Goal: Navigation & Orientation: Find specific page/section

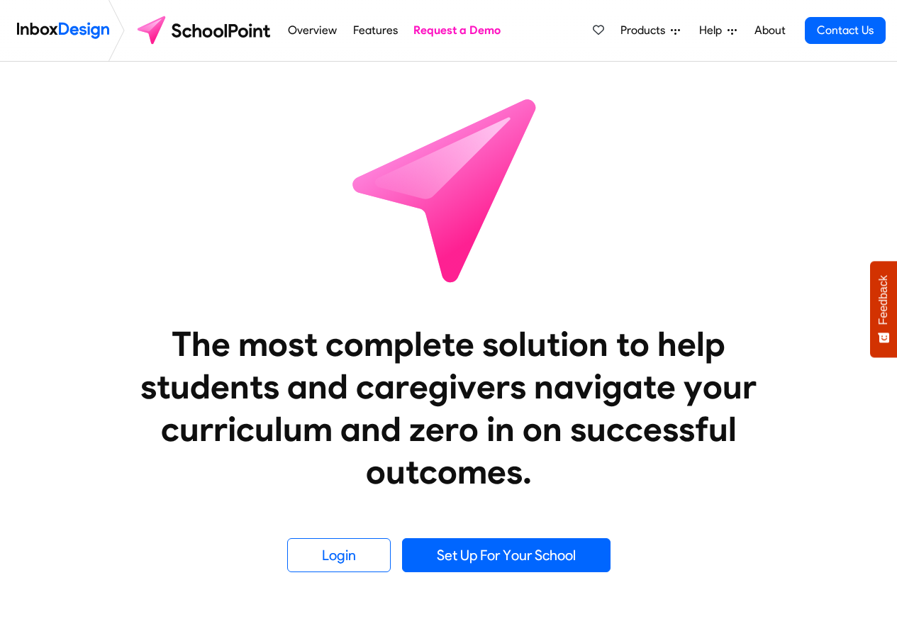
click at [644, 30] on span "Products" at bounding box center [645, 30] width 50 height 17
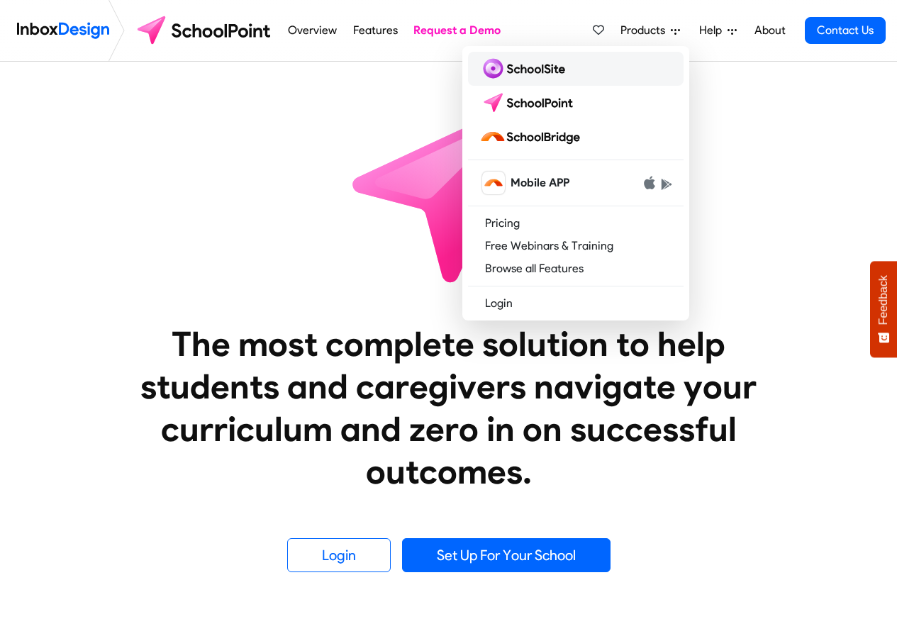
click at [519, 71] on img at bounding box center [524, 68] width 91 height 23
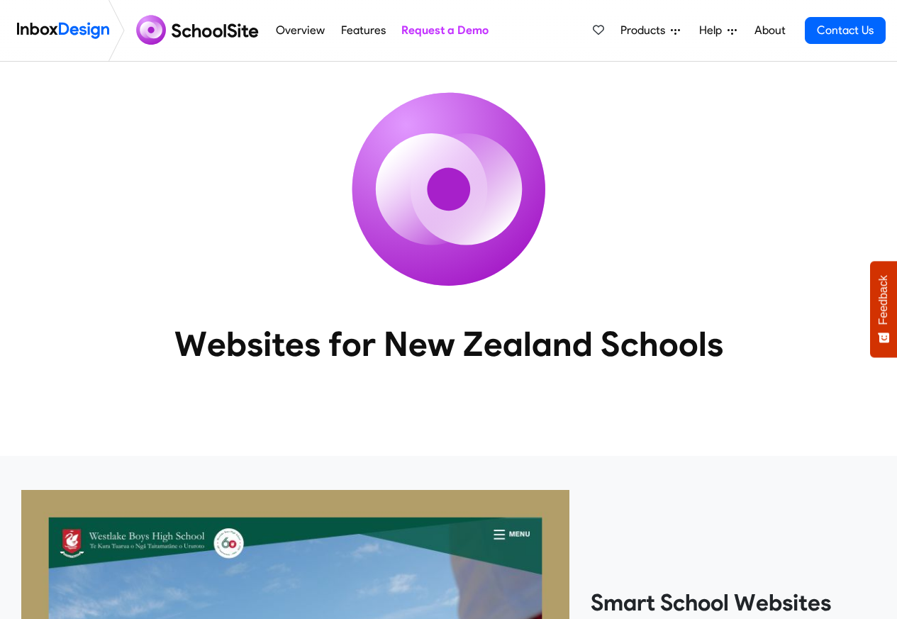
click at [54, 31] on img at bounding box center [63, 30] width 92 height 28
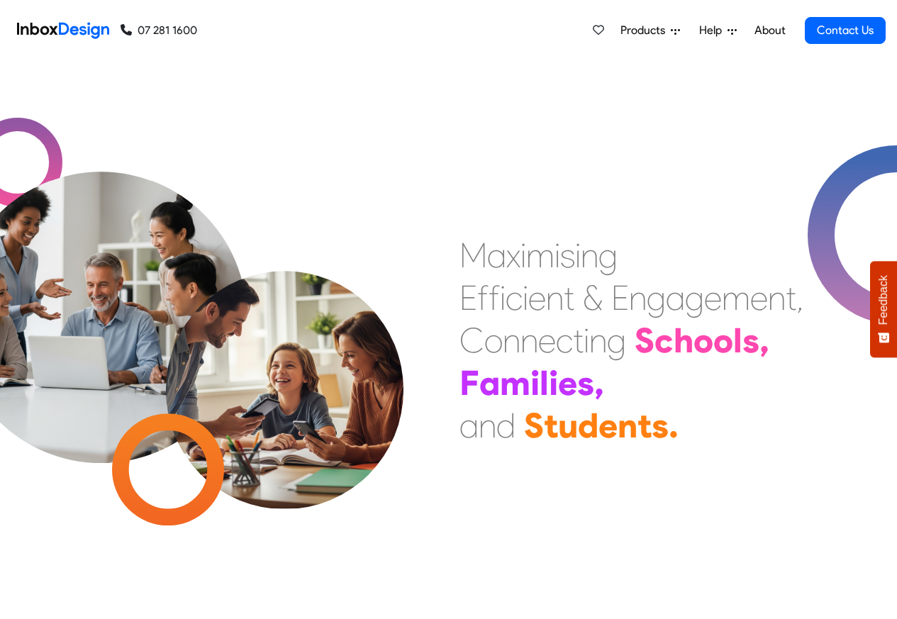
click at [640, 29] on span "Products" at bounding box center [645, 30] width 50 height 17
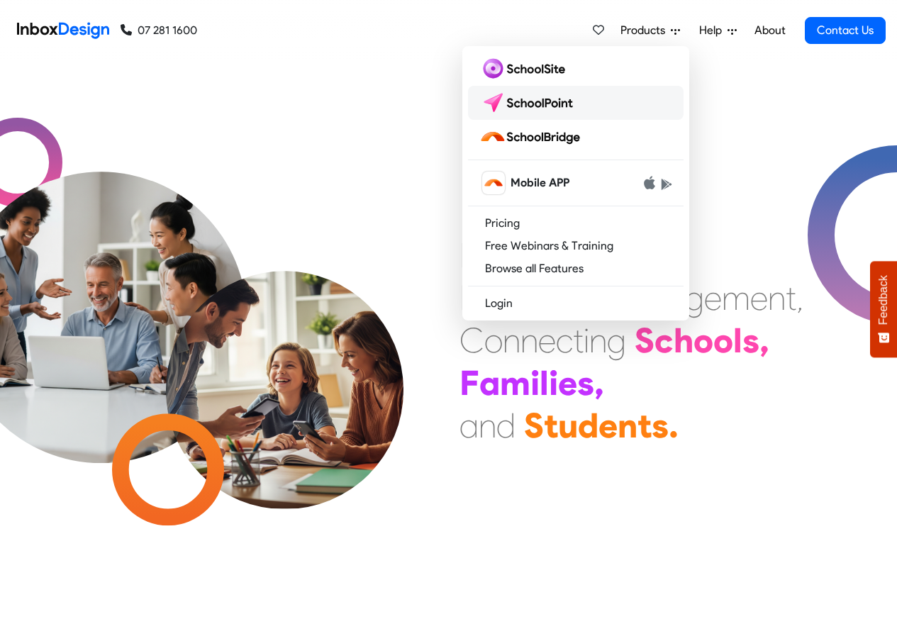
click at [526, 101] on img at bounding box center [529, 102] width 100 height 23
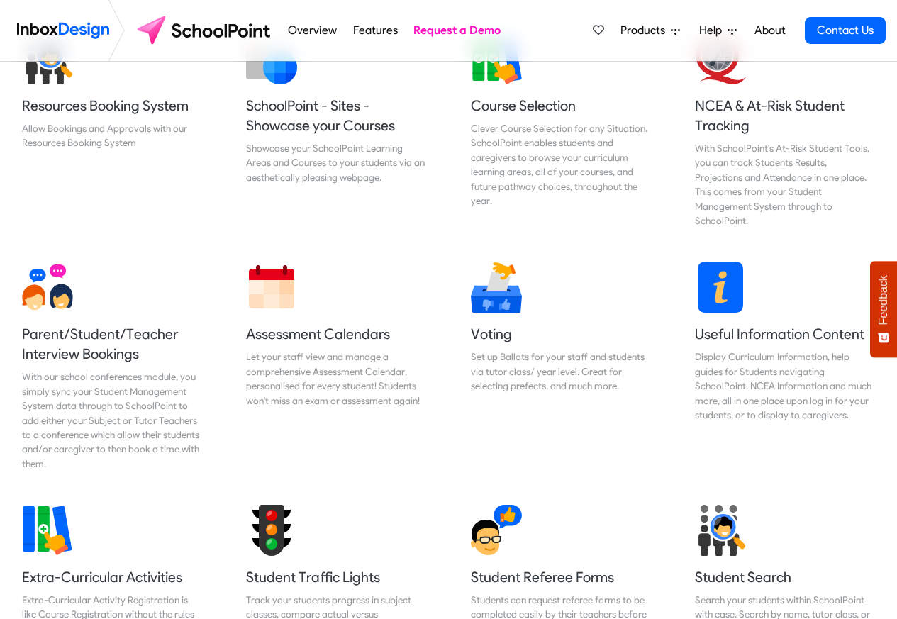
scroll to position [1866, 0]
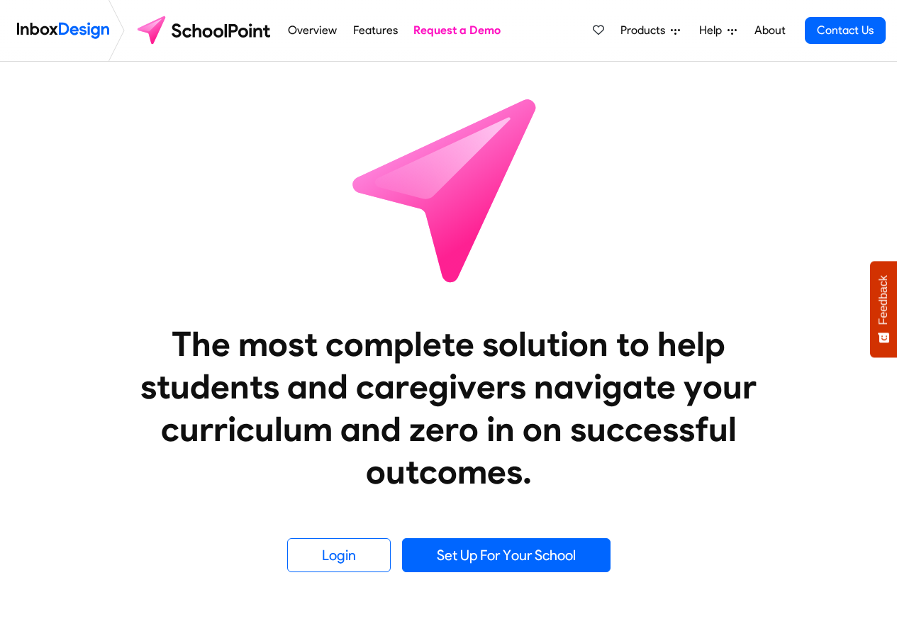
scroll to position [1866, 0]
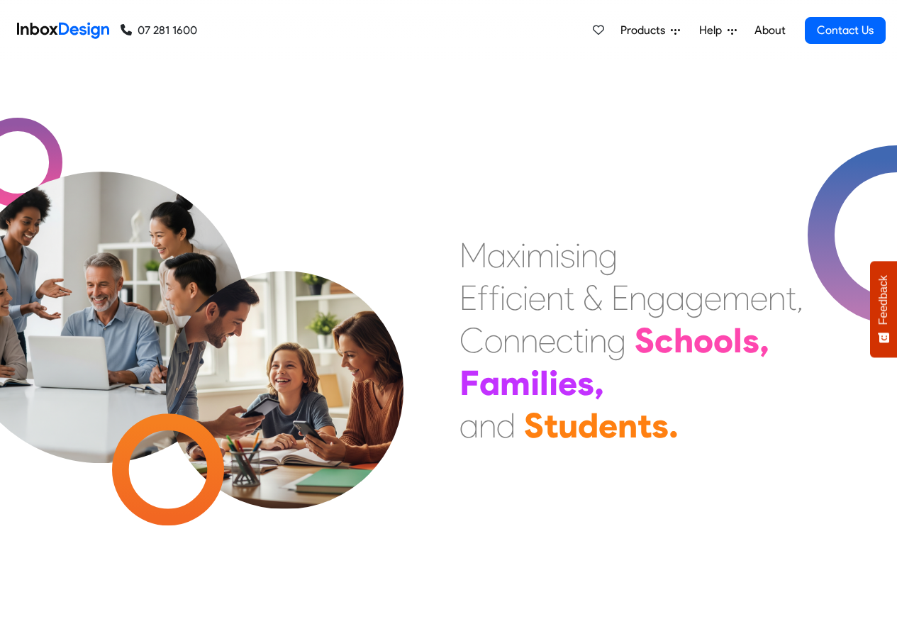
click at [672, 30] on icon at bounding box center [675, 32] width 9 height 6
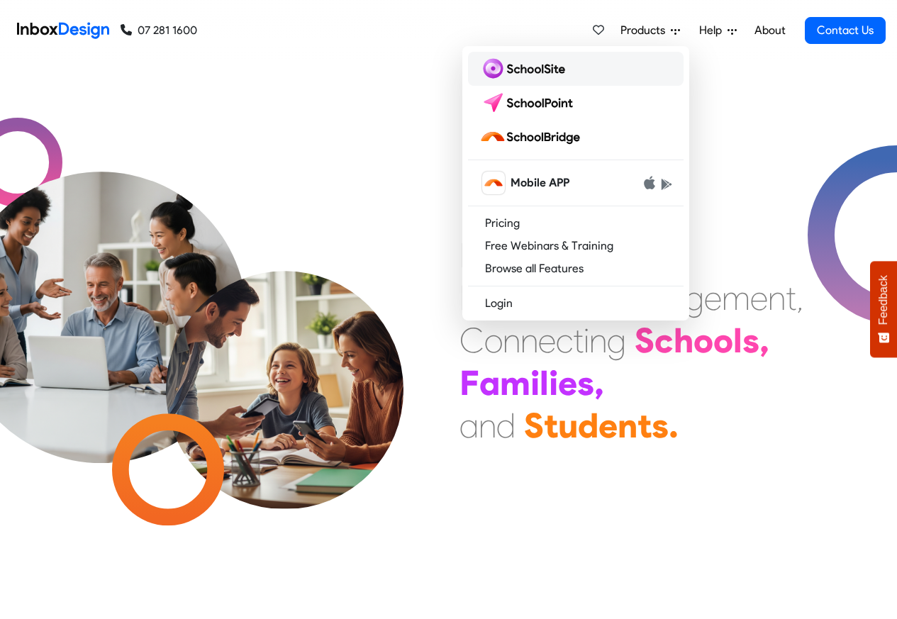
click at [520, 68] on img at bounding box center [524, 68] width 91 height 23
